Goal: Transaction & Acquisition: Purchase product/service

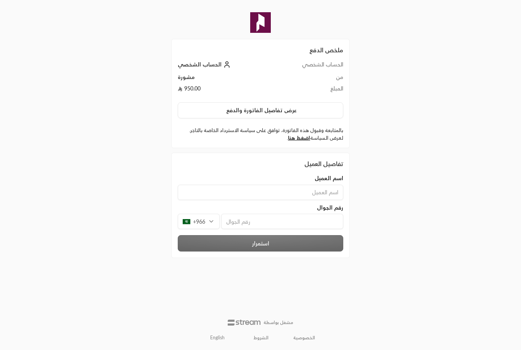
click at [206, 106] on button "عرض تفاصيل الفاتورة والدفع" at bounding box center [261, 110] width 166 height 16
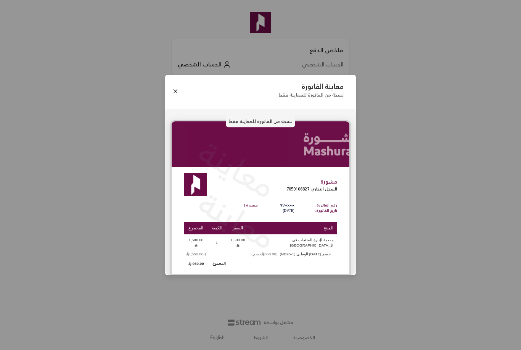
click at [176, 95] on button "Close" at bounding box center [175, 91] width 8 height 8
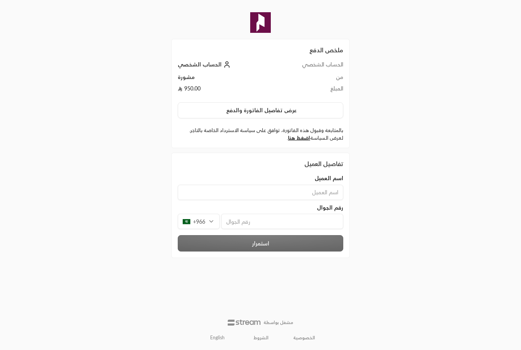
click at [207, 195] on input at bounding box center [261, 192] width 166 height 15
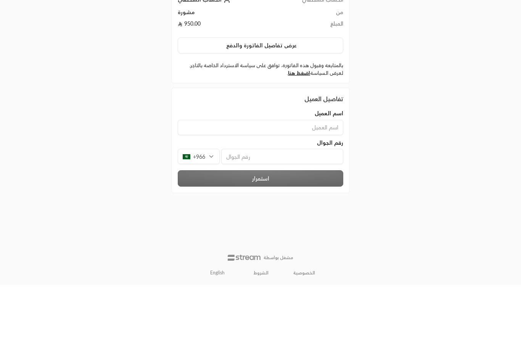
click at [294, 135] on link "اضغط هنا" at bounding box center [299, 138] width 22 height 6
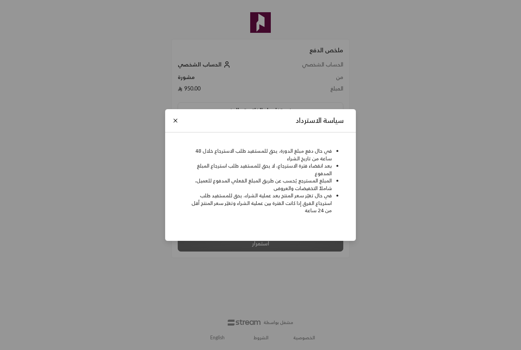
click at [175, 125] on button "Close" at bounding box center [175, 120] width 8 height 8
